Goal: Navigation & Orientation: Find specific page/section

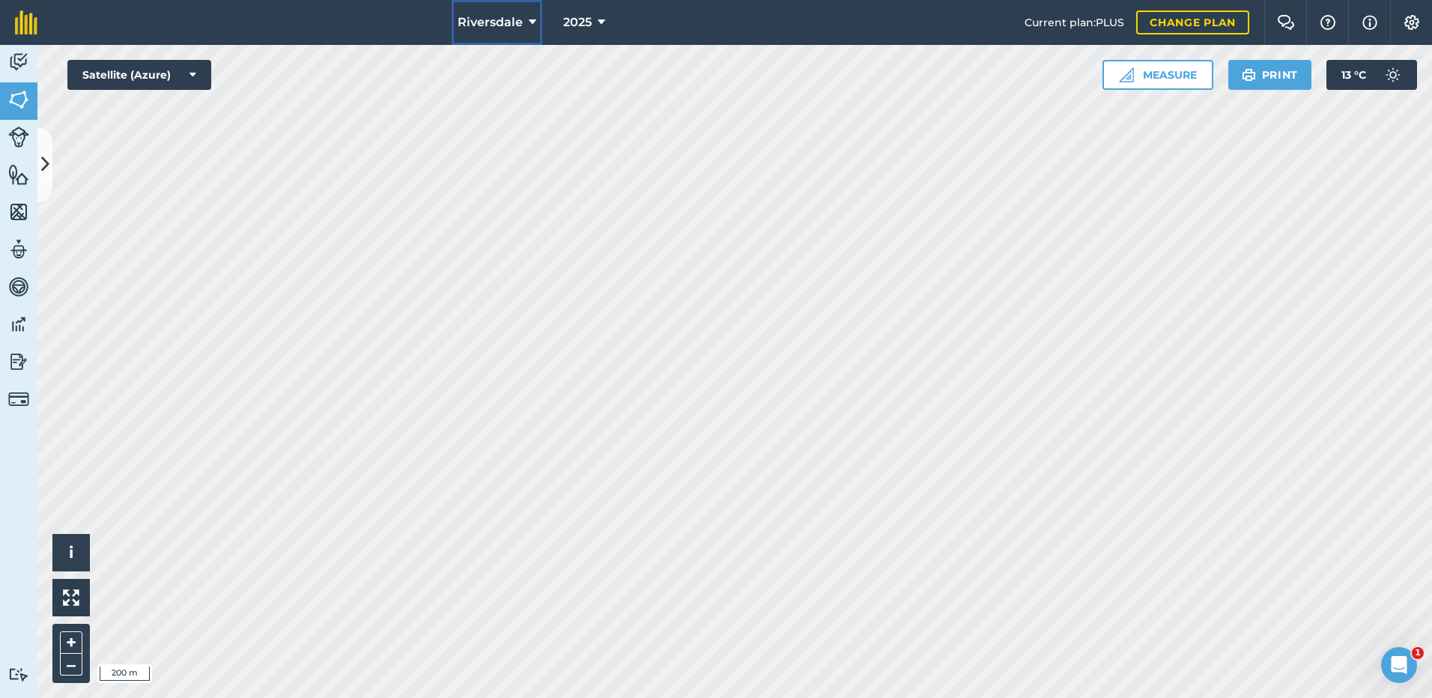
click at [532, 19] on icon at bounding box center [532, 22] width 7 height 18
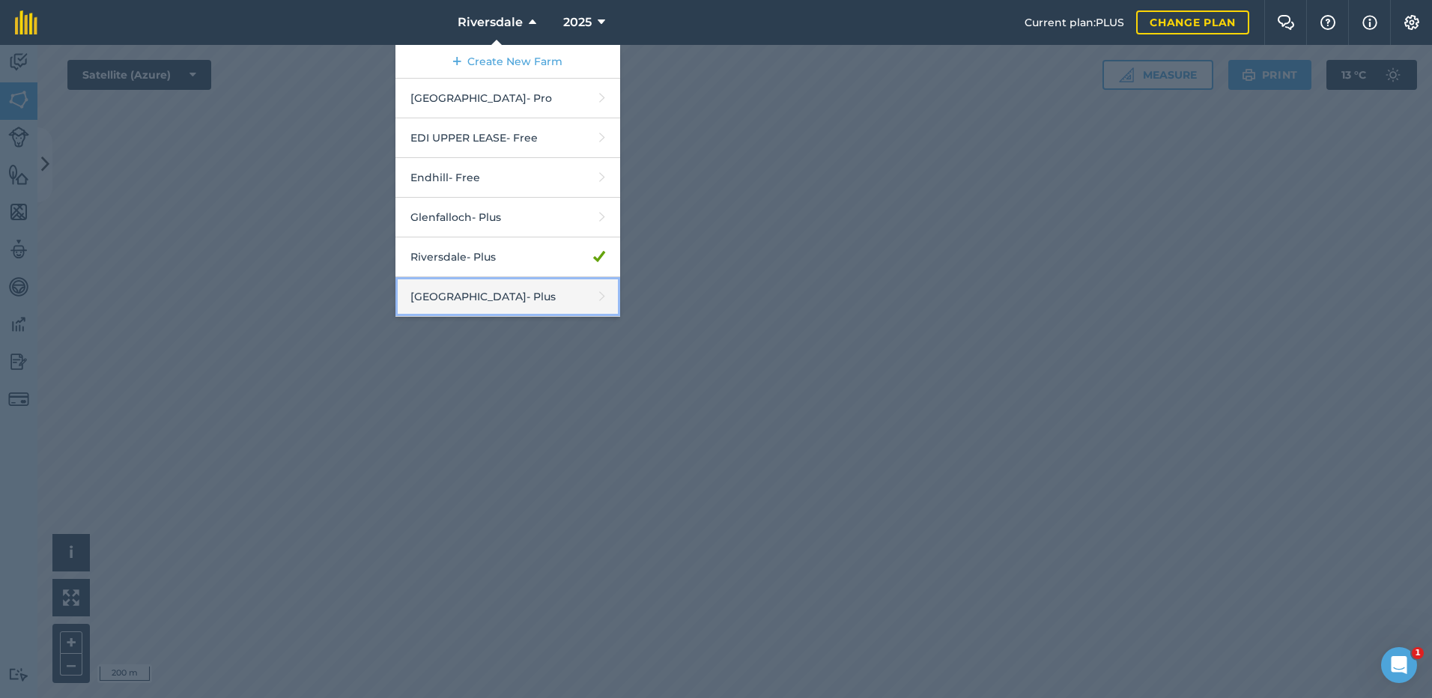
click at [440, 295] on link "Tarwin Springs - Plus" at bounding box center [507, 297] width 225 height 40
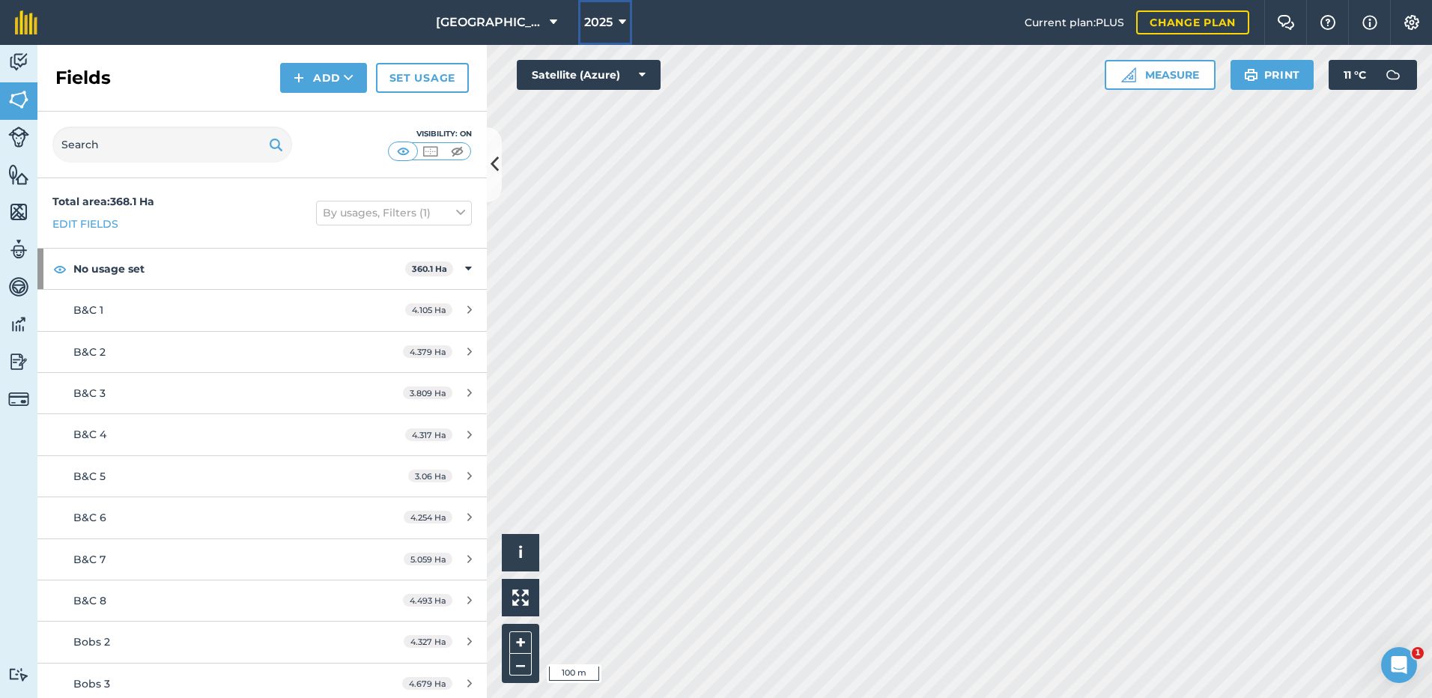
click at [618, 21] on icon at bounding box center [621, 22] width 7 height 18
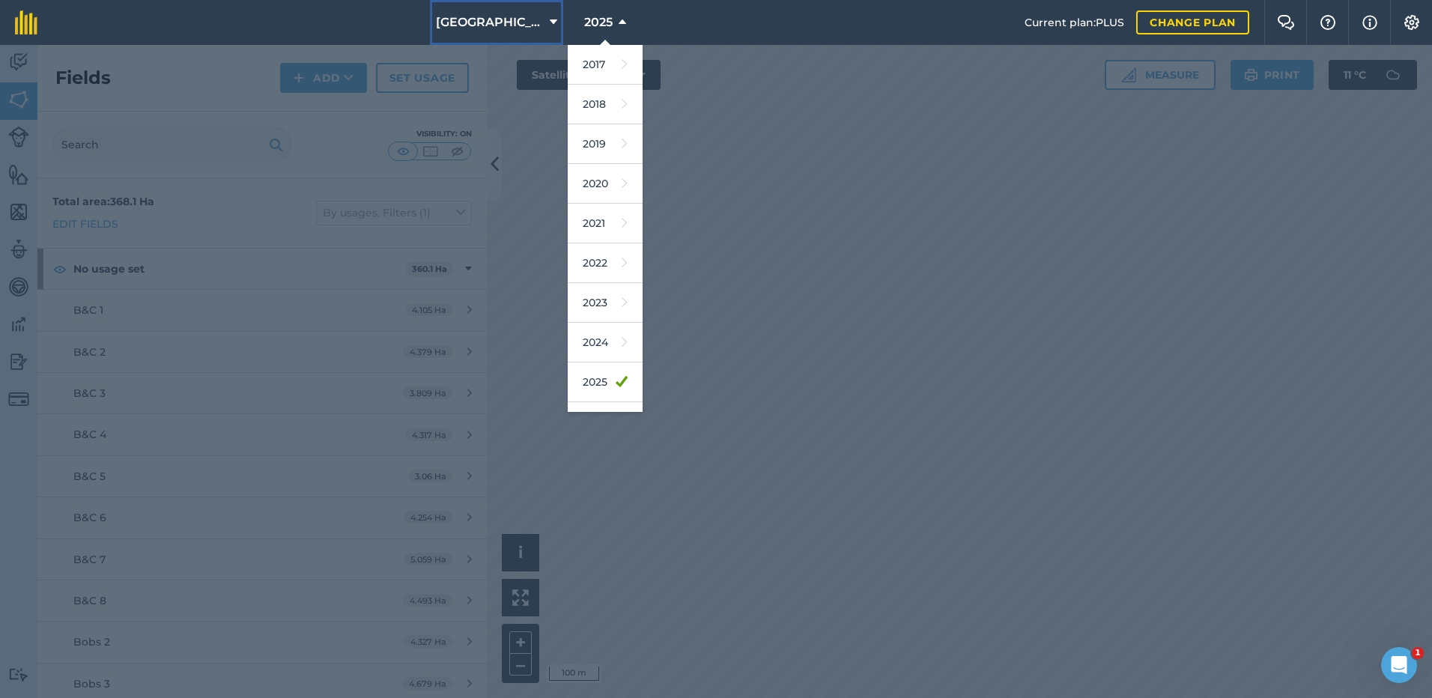
click at [472, 16] on span "[GEOGRAPHIC_DATA]" at bounding box center [490, 22] width 108 height 18
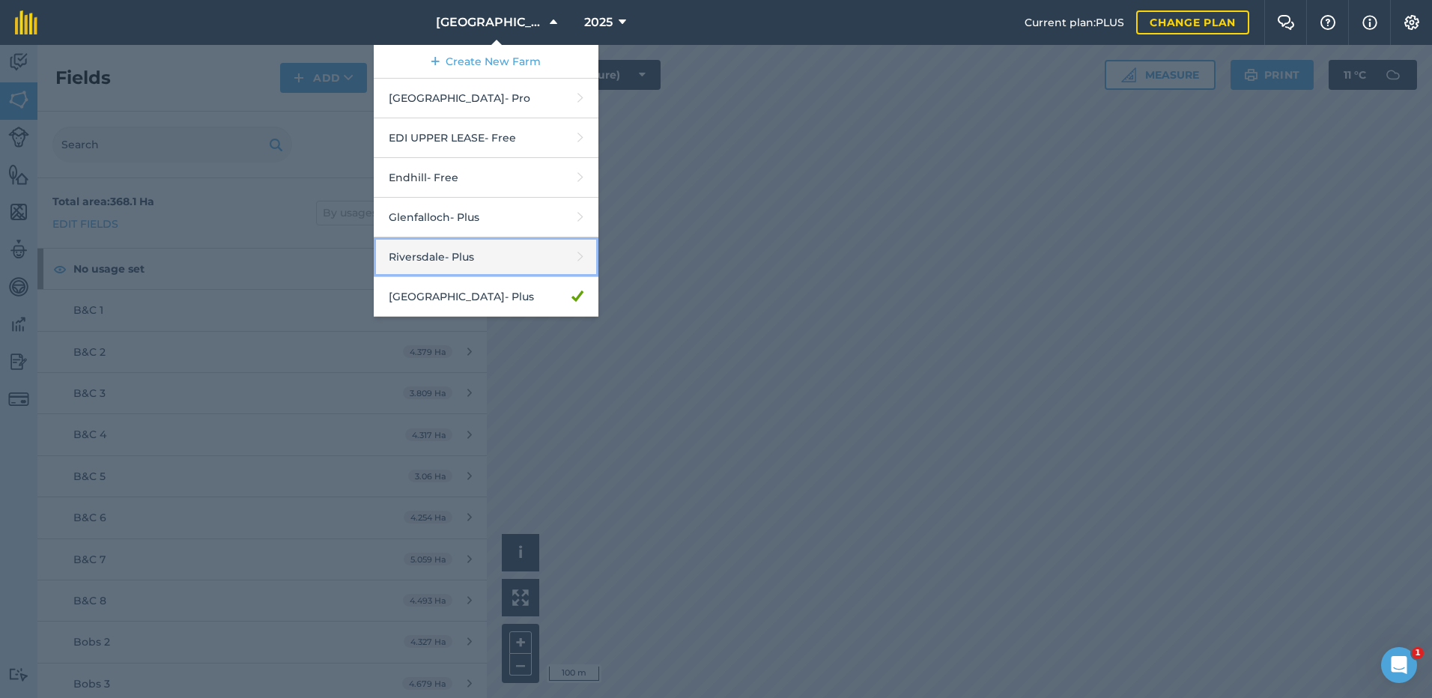
click at [416, 255] on link "Riversdale - Plus" at bounding box center [486, 257] width 225 height 40
